Goal: Transaction & Acquisition: Purchase product/service

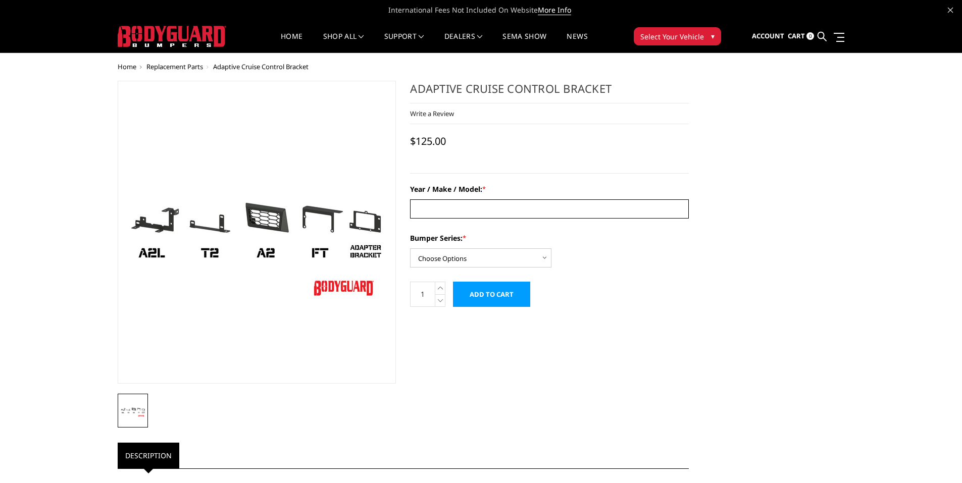
click at [468, 212] on input "Year / Make / Model: *" at bounding box center [549, 209] width 279 height 19
click at [471, 212] on input "Year / Make / Model: *" at bounding box center [549, 209] width 279 height 19
type input "1"
type input "2024 Raptor R Freedom series with winch"
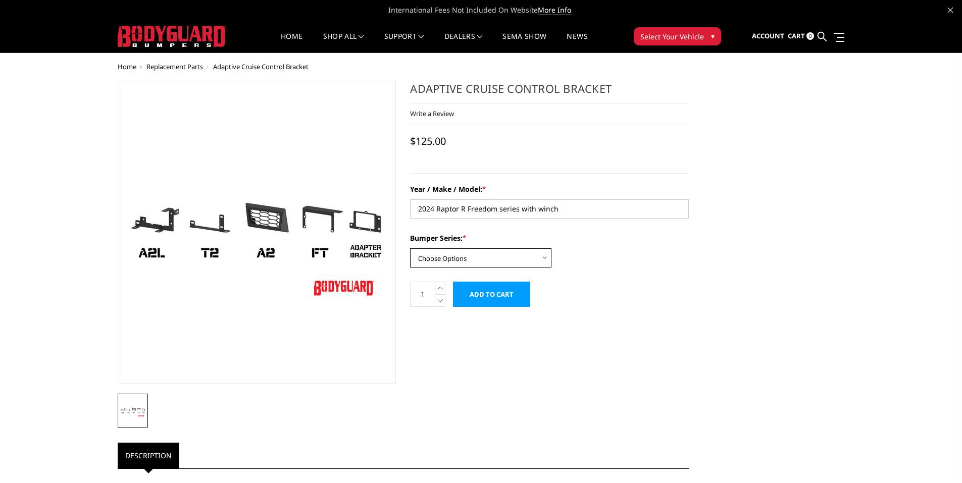
click at [494, 256] on select "Choose Options Freedom Series - truck front (winch) Freedom Series - truck fron…" at bounding box center [480, 258] width 141 height 19
select select "4315"
click at [410, 249] on select "Choose Options Freedom Series - truck front (winch) Freedom Series - truck fron…" at bounding box center [480, 258] width 141 height 19
drag, startPoint x: 565, startPoint y: 210, endPoint x: 468, endPoint y: 209, distance: 97.0
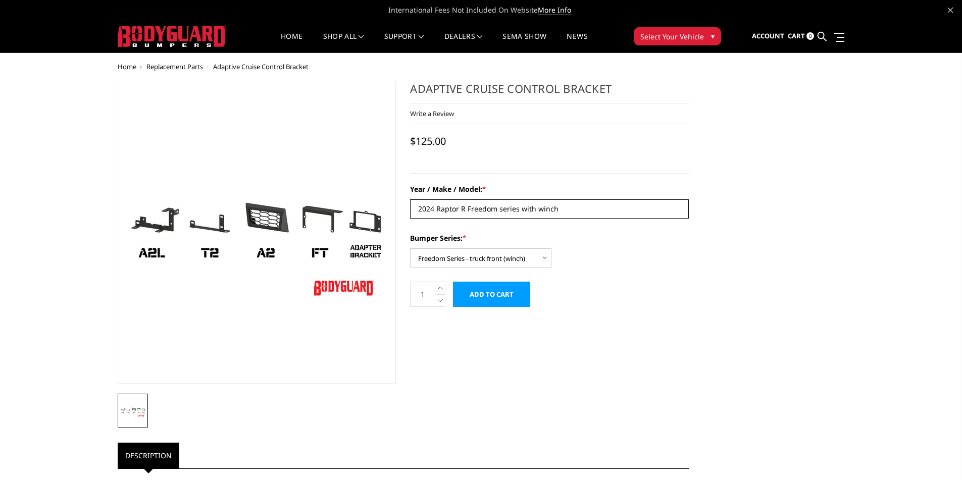
click at [468, 209] on input "2024 Raptor R Freedom series with winch" at bounding box center [549, 209] width 279 height 19
click at [437, 205] on input "2024 Raptor R" at bounding box center [549, 209] width 279 height 19
type input "2024 F150 Raptor R"
click at [468, 294] on input "Add to Cart" at bounding box center [491, 294] width 77 height 25
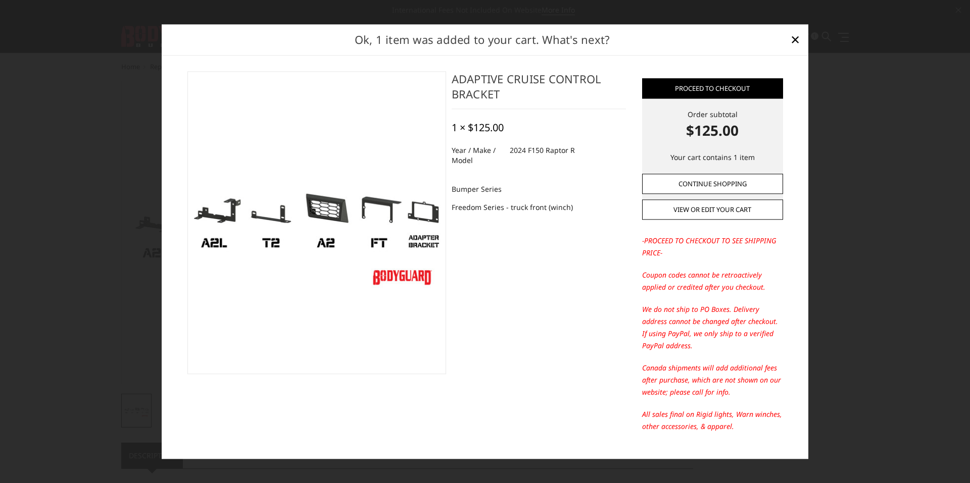
click at [747, 182] on link "Continue Shopping" at bounding box center [712, 184] width 141 height 20
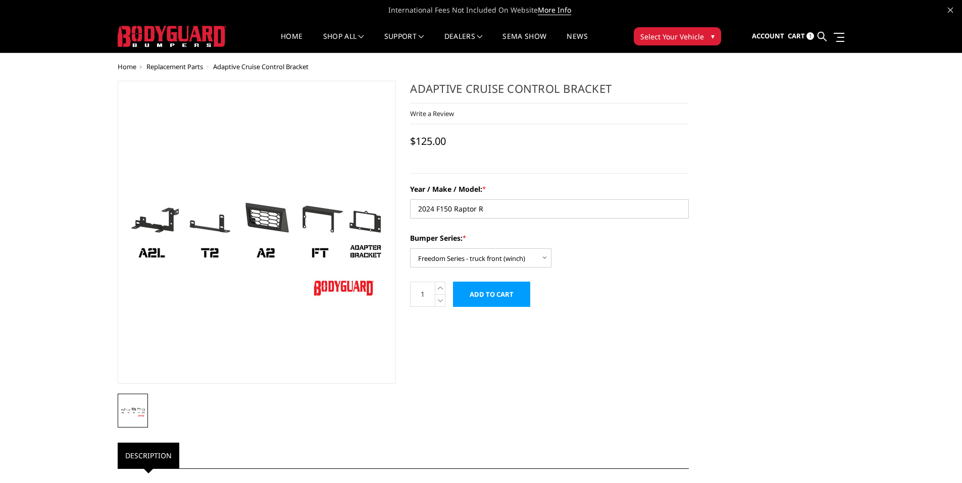
click at [808, 36] on span "1" at bounding box center [811, 36] width 8 height 8
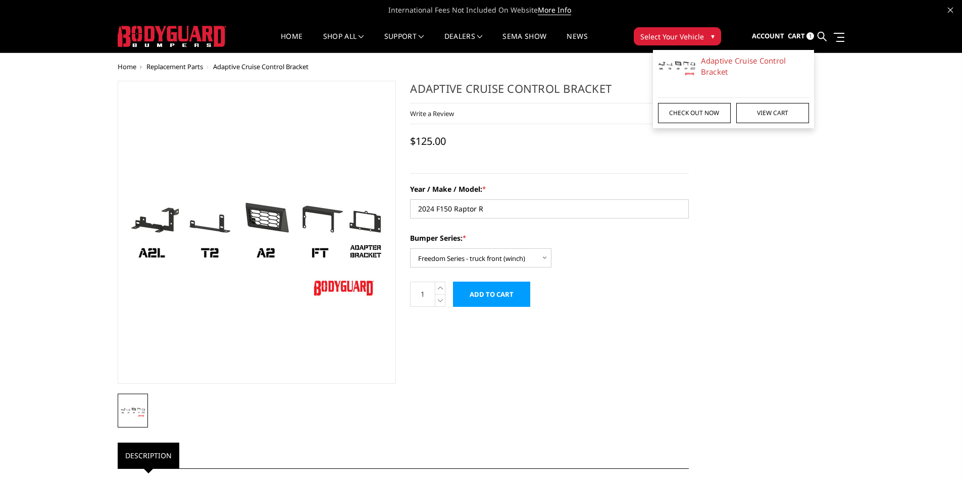
click at [700, 108] on link "Check out now" at bounding box center [694, 113] width 73 height 20
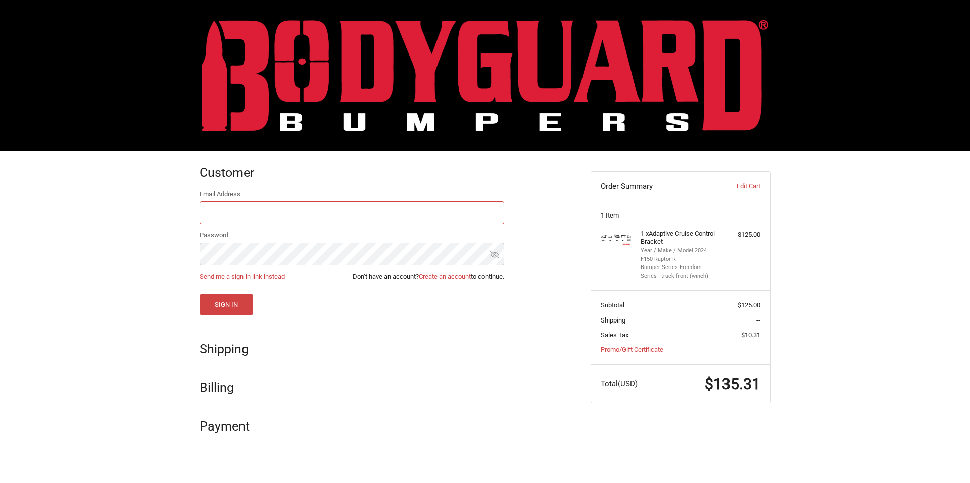
click at [214, 221] on input "Email Address" at bounding box center [352, 213] width 305 height 23
type input "[EMAIL_ADDRESS][DOMAIN_NAME]"
click at [235, 304] on button "Sign In" at bounding box center [227, 305] width 54 height 22
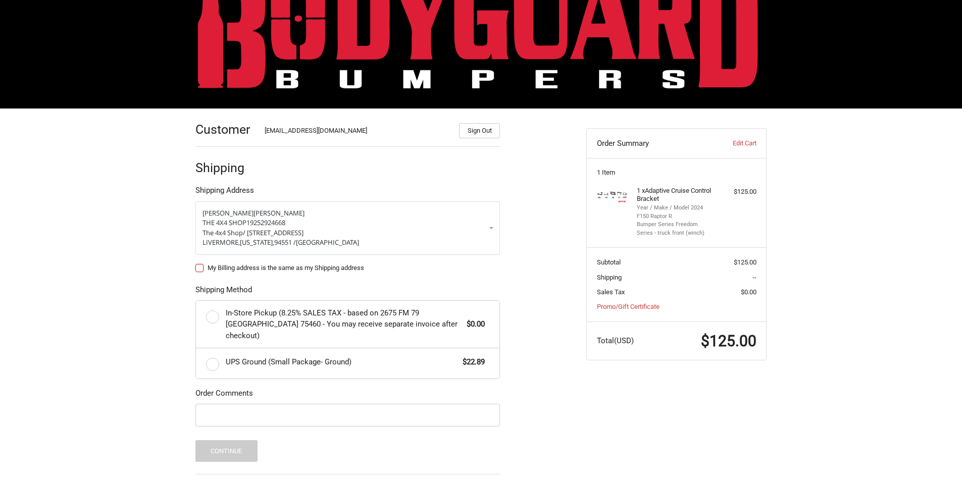
scroll to position [101, 0]
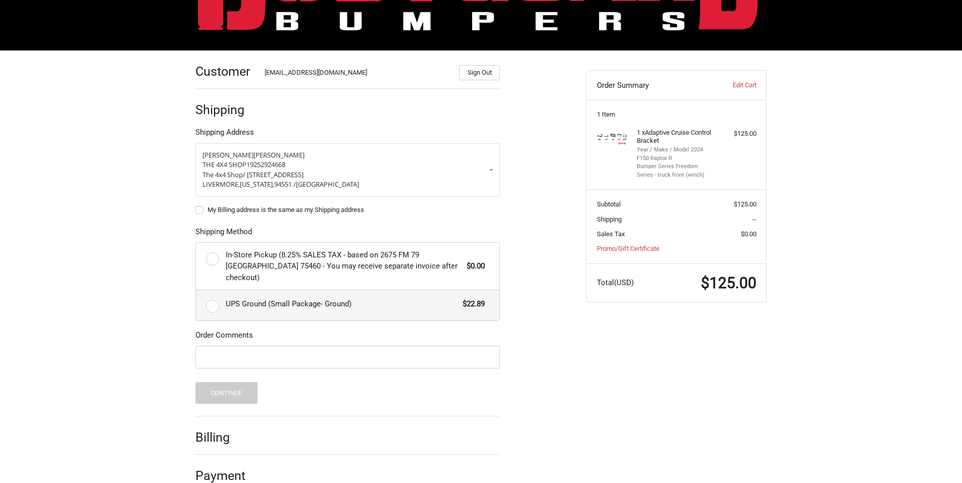
click at [209, 301] on label "UPS Ground (Small Package- Ground) $22.89" at bounding box center [348, 306] width 304 height 30
click at [197, 291] on input "UPS Ground (Small Package- Ground) $22.89" at bounding box center [196, 291] width 1 height 1
radio input "true"
click at [220, 347] on input "Order Comments" at bounding box center [348, 357] width 305 height 23
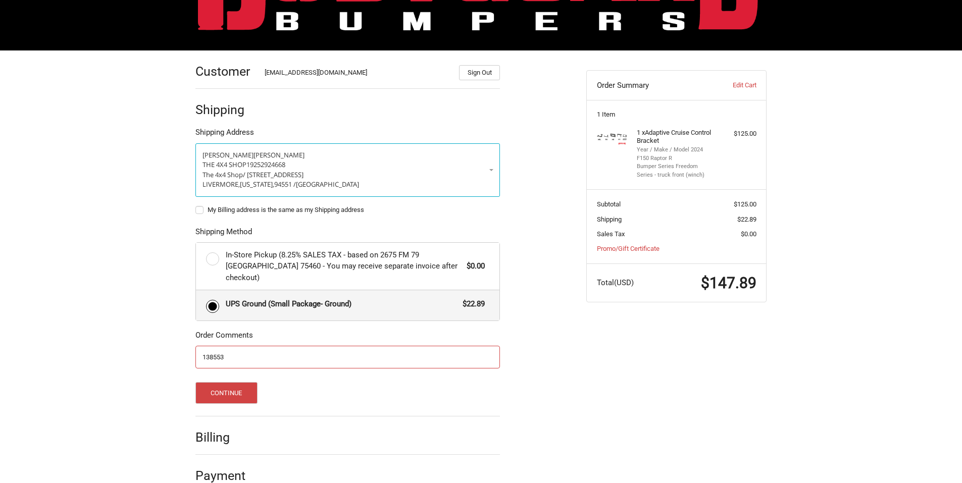
type input "138553"
click at [482, 170] on p "The 4x4 Shop / 4021 1ST ST" at bounding box center [348, 175] width 291 height 10
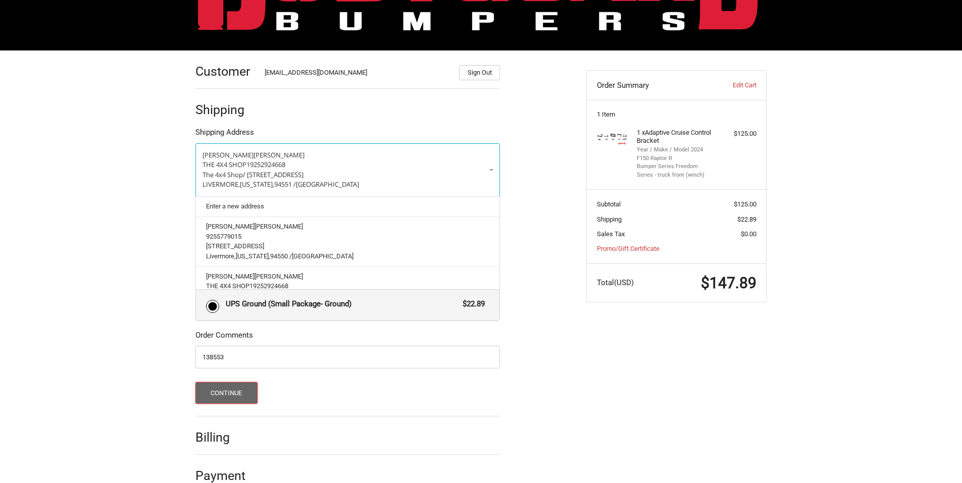
click at [229, 384] on button "Continue" at bounding box center [227, 393] width 62 height 22
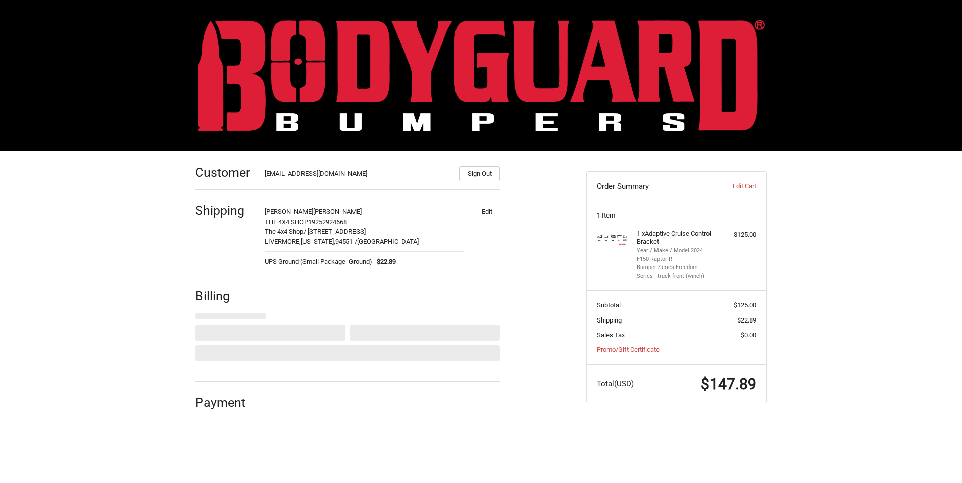
scroll to position [0, 0]
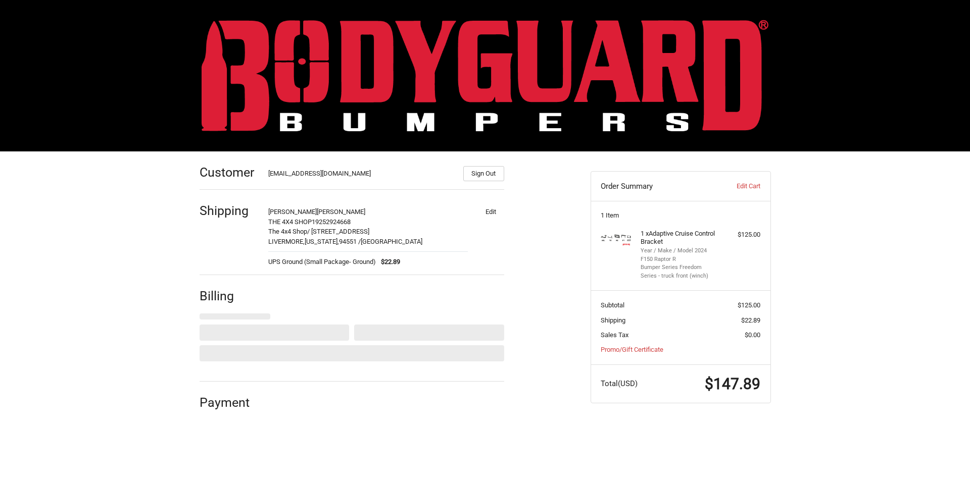
select select "US"
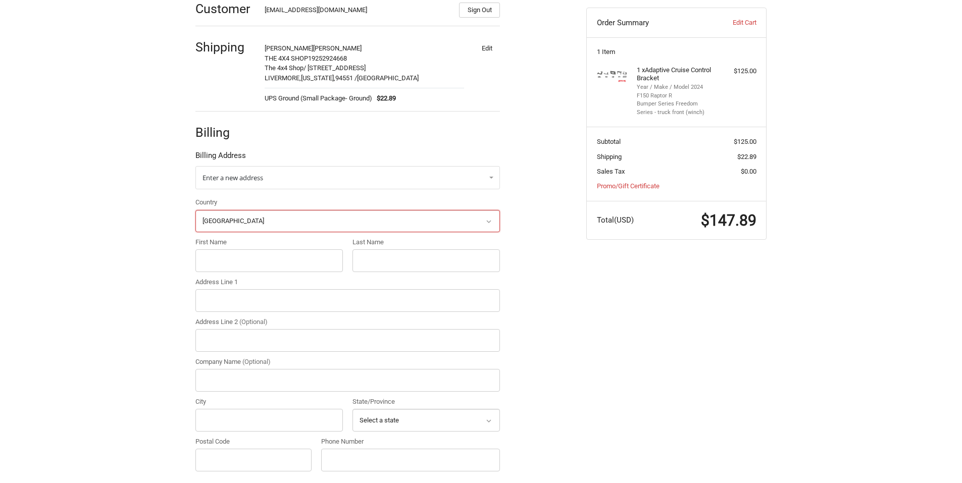
scroll to position [179, 0]
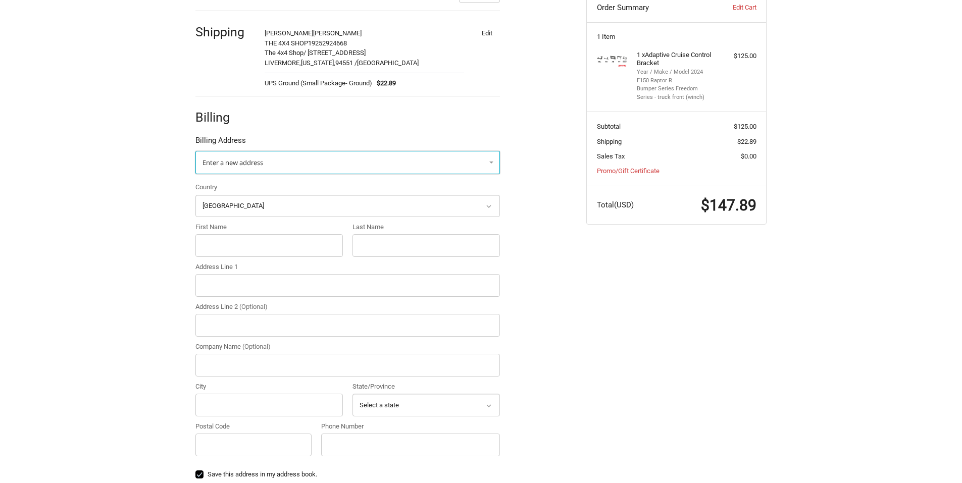
click at [251, 169] on link "Enter a new address" at bounding box center [348, 162] width 305 height 23
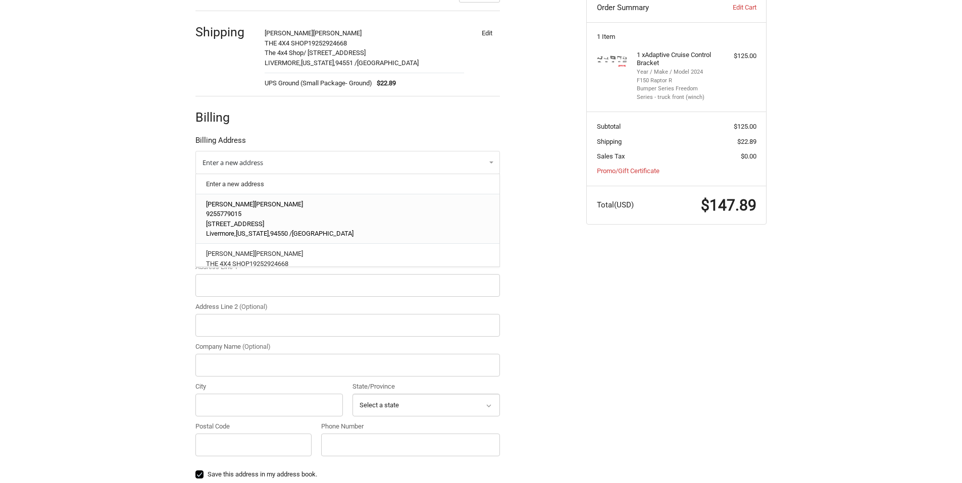
click at [251, 221] on p "2641 Tahoe Dr" at bounding box center [348, 224] width 284 height 10
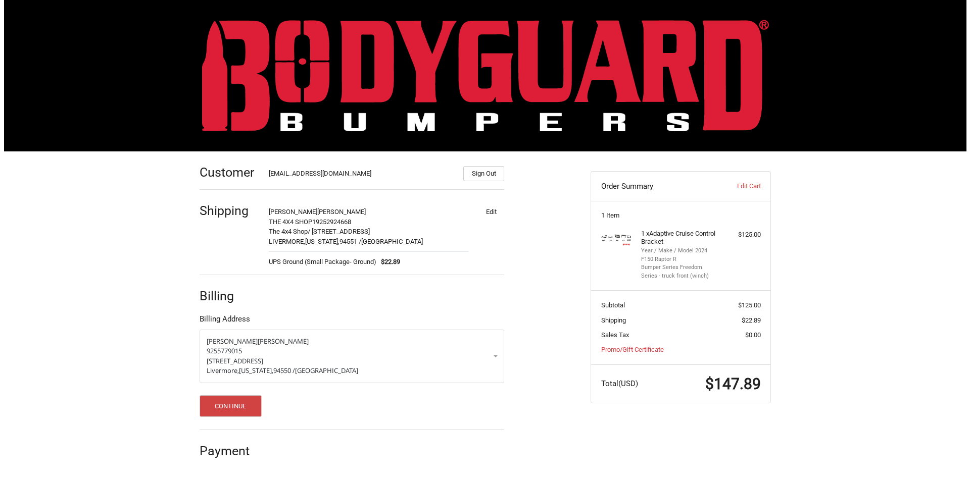
scroll to position [0, 0]
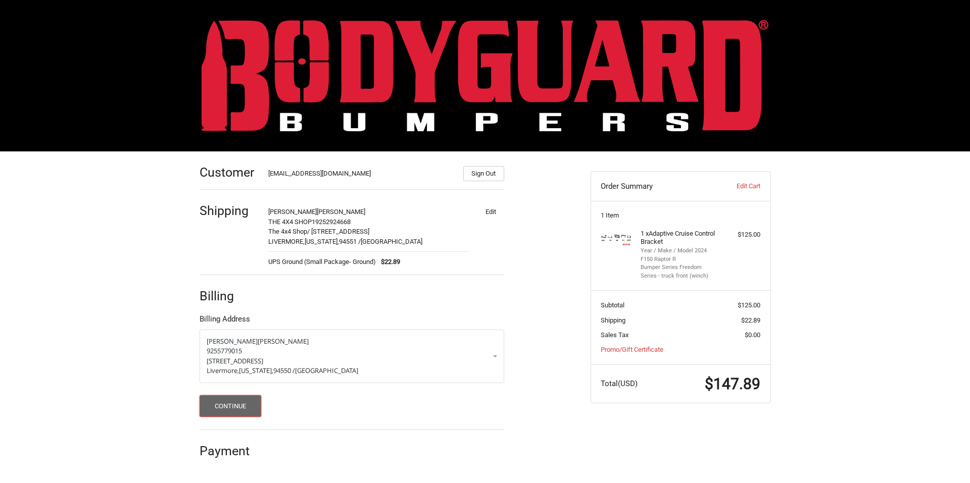
click at [224, 406] on button "Continue" at bounding box center [231, 407] width 62 height 22
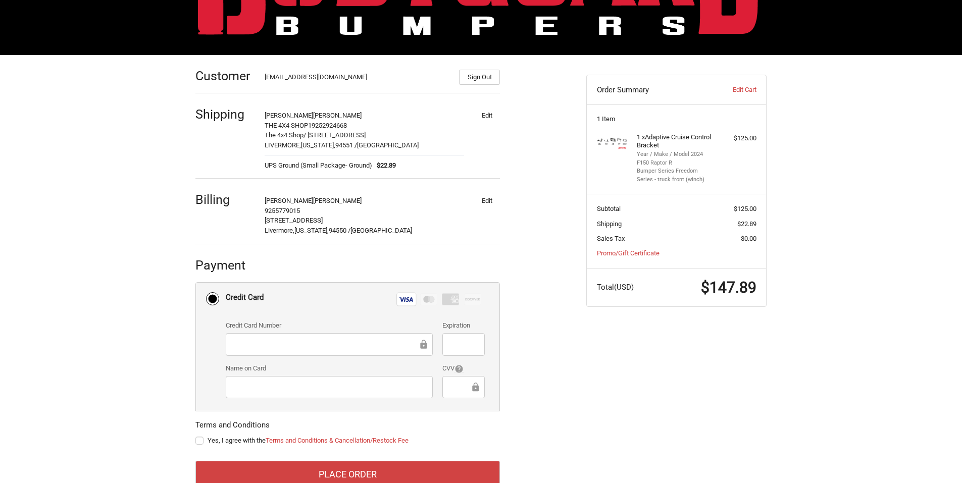
scroll to position [124, 0]
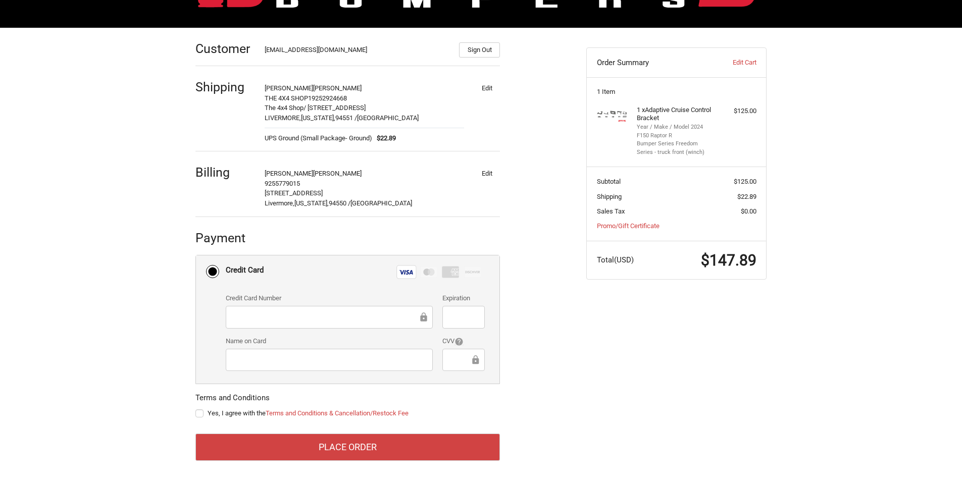
click at [201, 413] on label "Yes, I agree with the Terms and Conditions & Cancellation/Restock Fee" at bounding box center [348, 414] width 305 height 8
click at [196, 409] on input "Yes, I agree with the Terms and Conditions & Cancellation/Restock Fee" at bounding box center [196, 409] width 1 height 1
checkbox input "true"
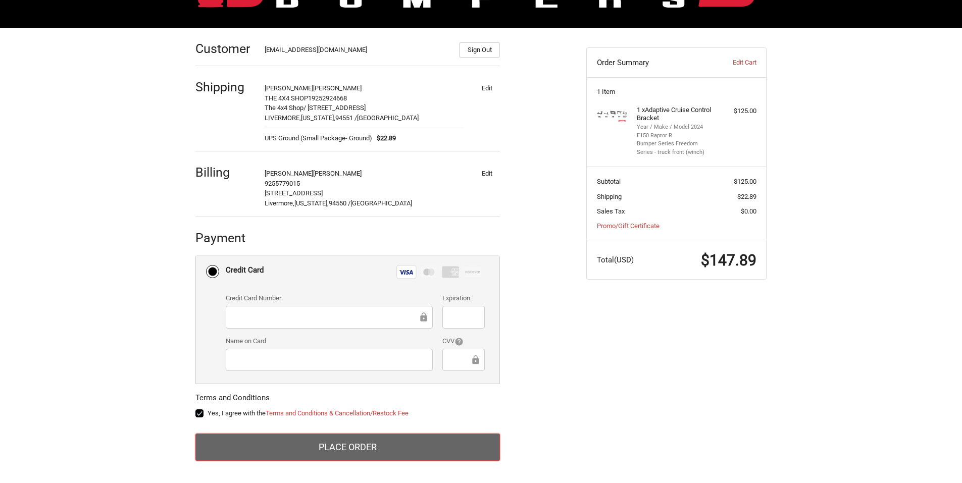
click at [311, 455] on button "Place Order" at bounding box center [348, 447] width 305 height 27
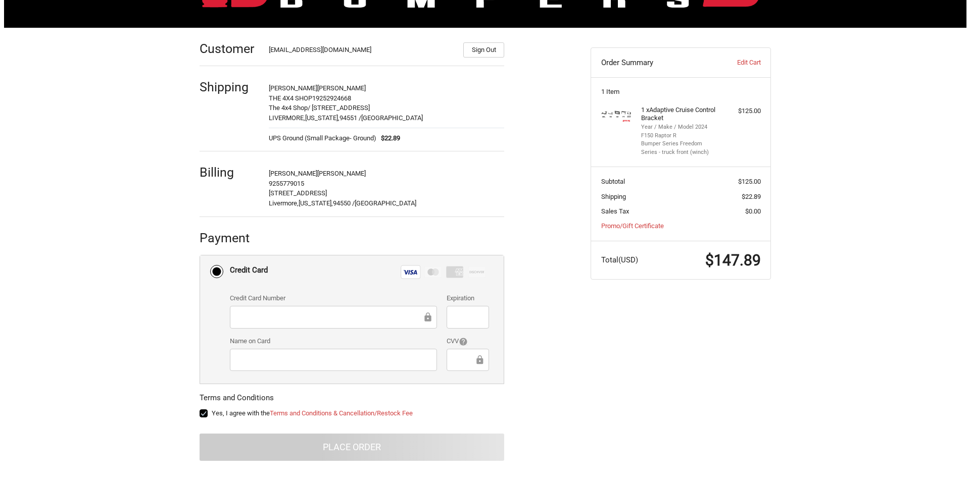
scroll to position [0, 0]
